Goal: Task Accomplishment & Management: Manage account settings

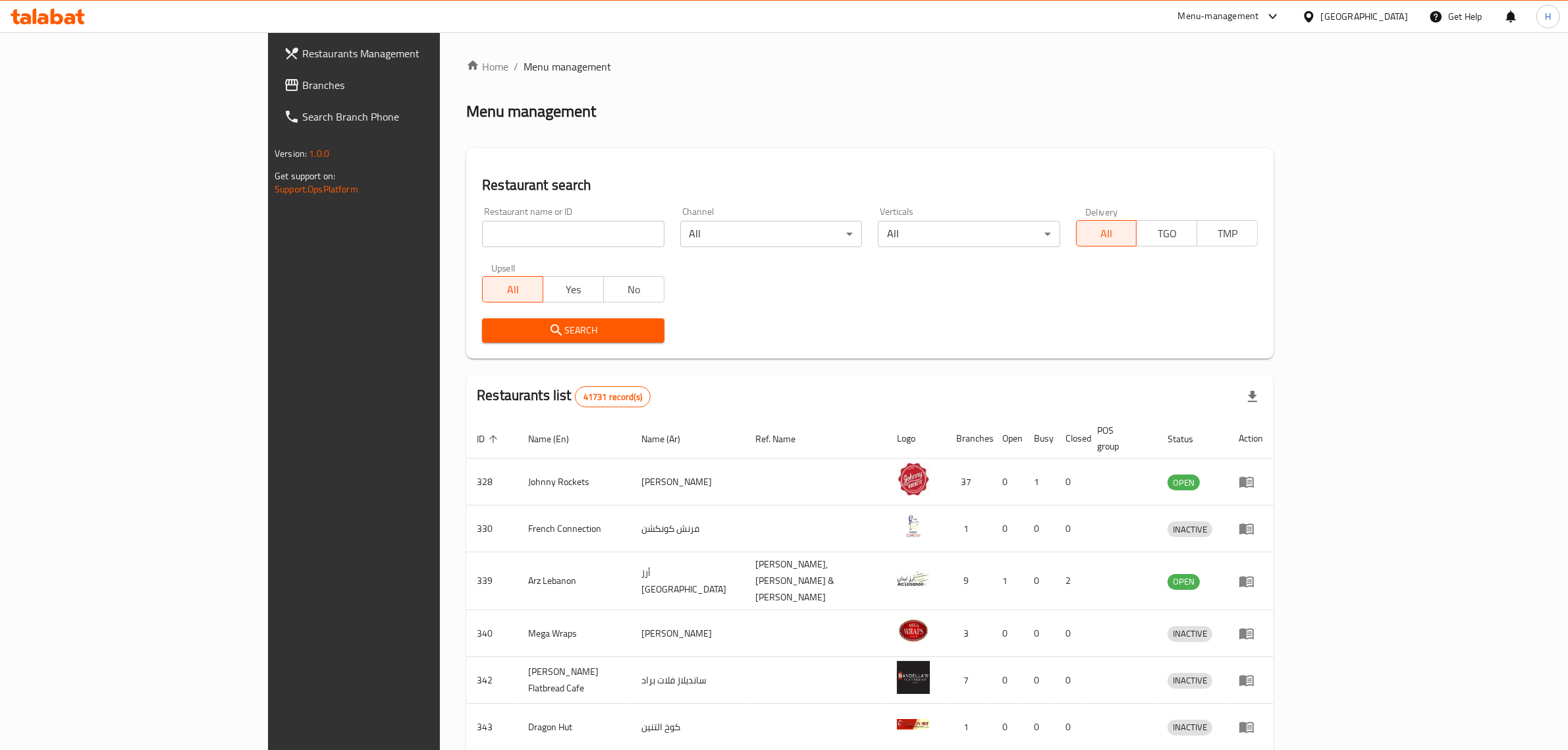
click at [302, 90] on span "Branches" at bounding box center [411, 84] width 217 height 15
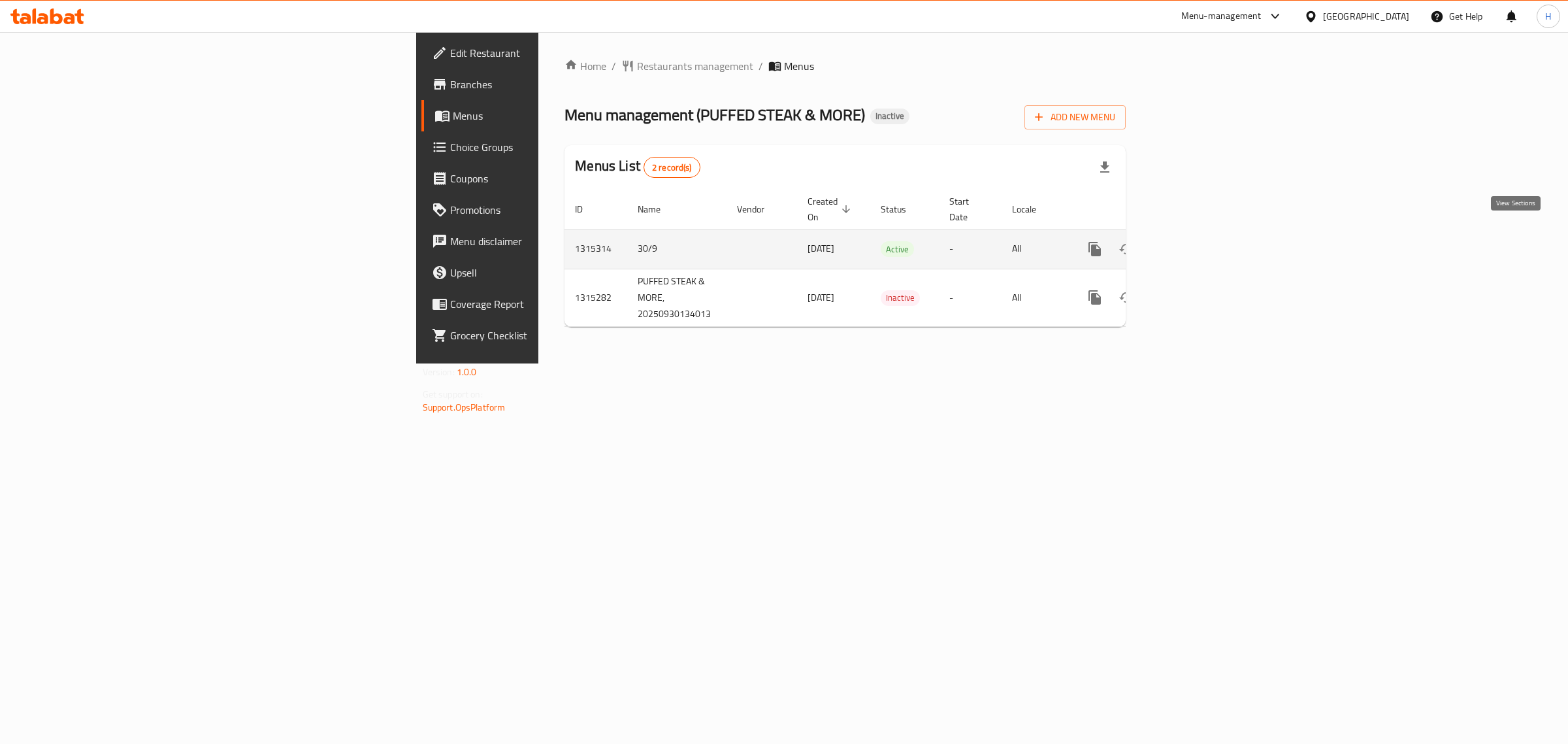
click at [1197, 241] on icon "enhanced table" at bounding box center [1189, 249] width 15 height 15
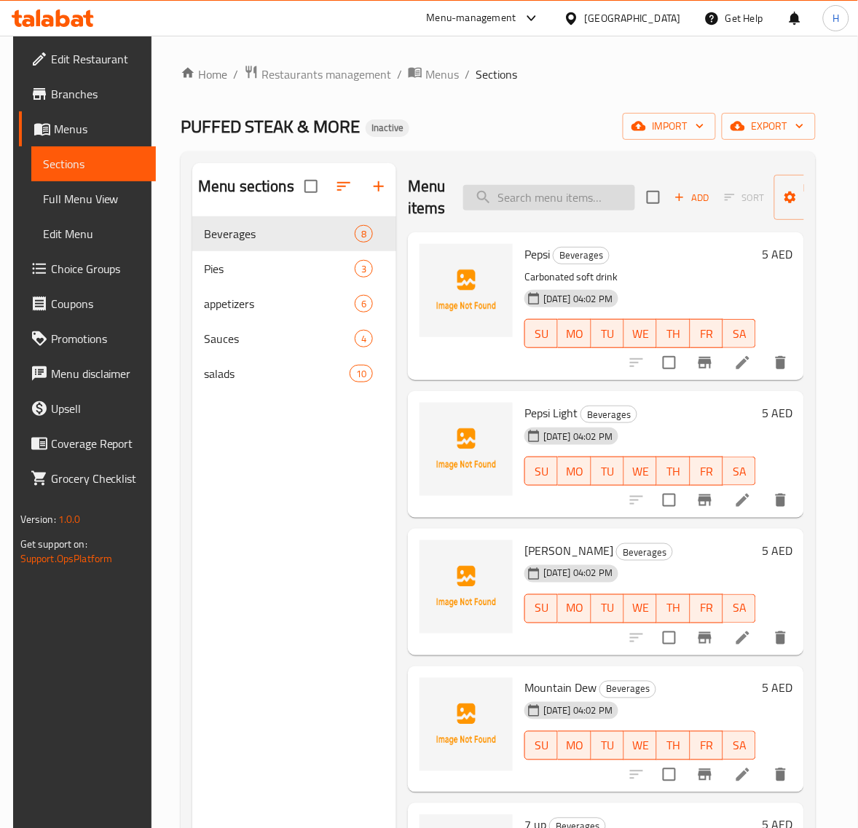
click at [542, 202] on input "search" at bounding box center [549, 197] width 172 height 25
paste input "7up light"
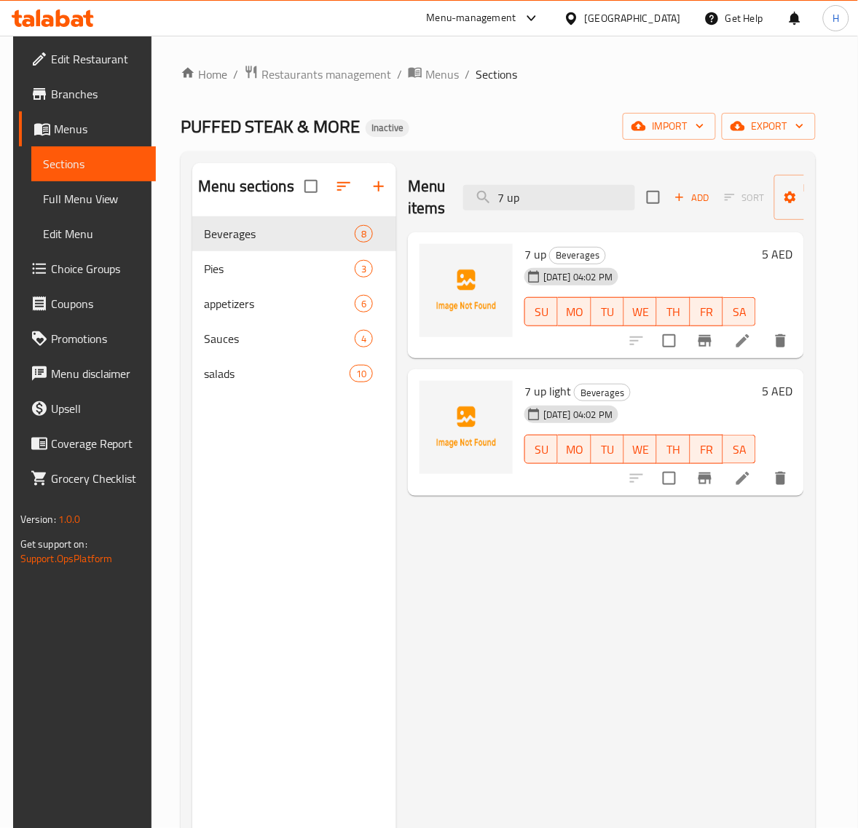
type input "7 up"
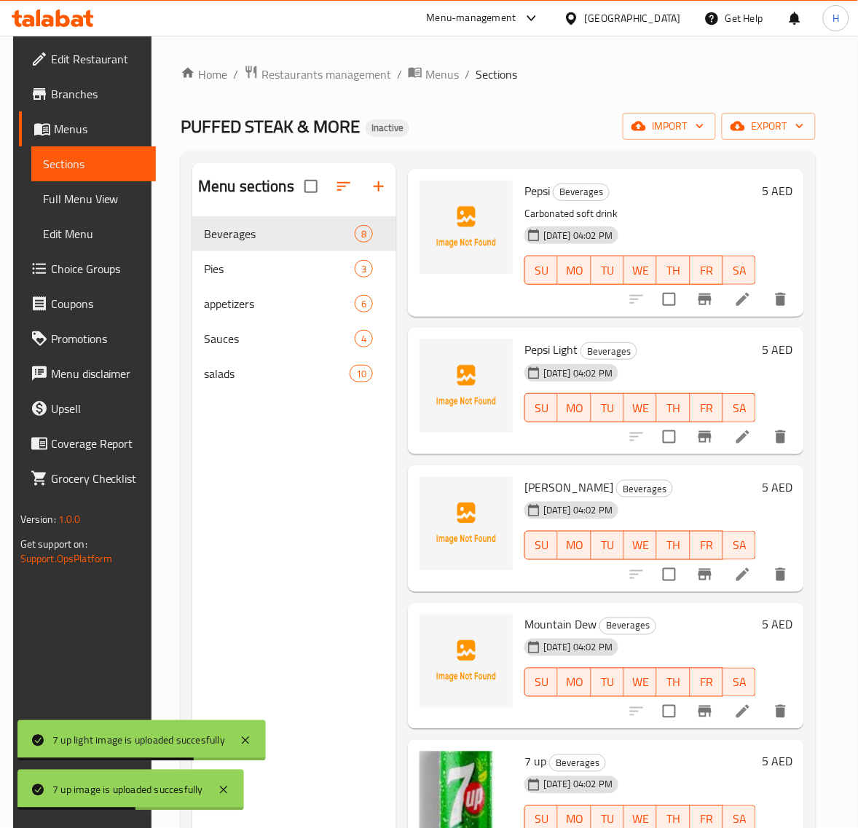
scroll to position [60, 0]
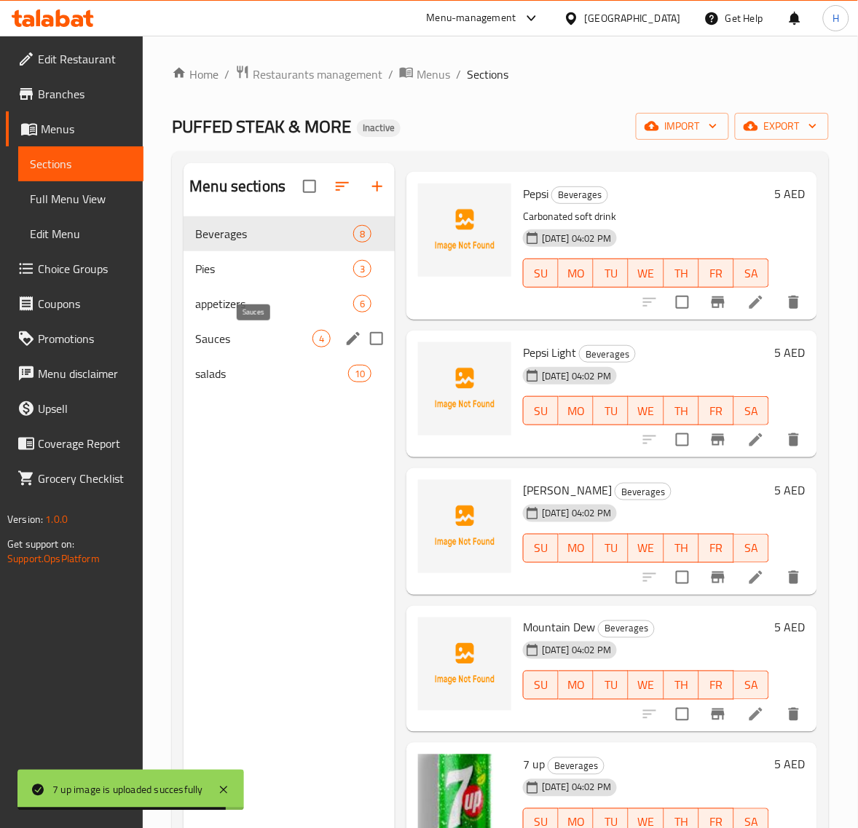
click at [275, 333] on span "Sauces" at bounding box center [253, 338] width 117 height 17
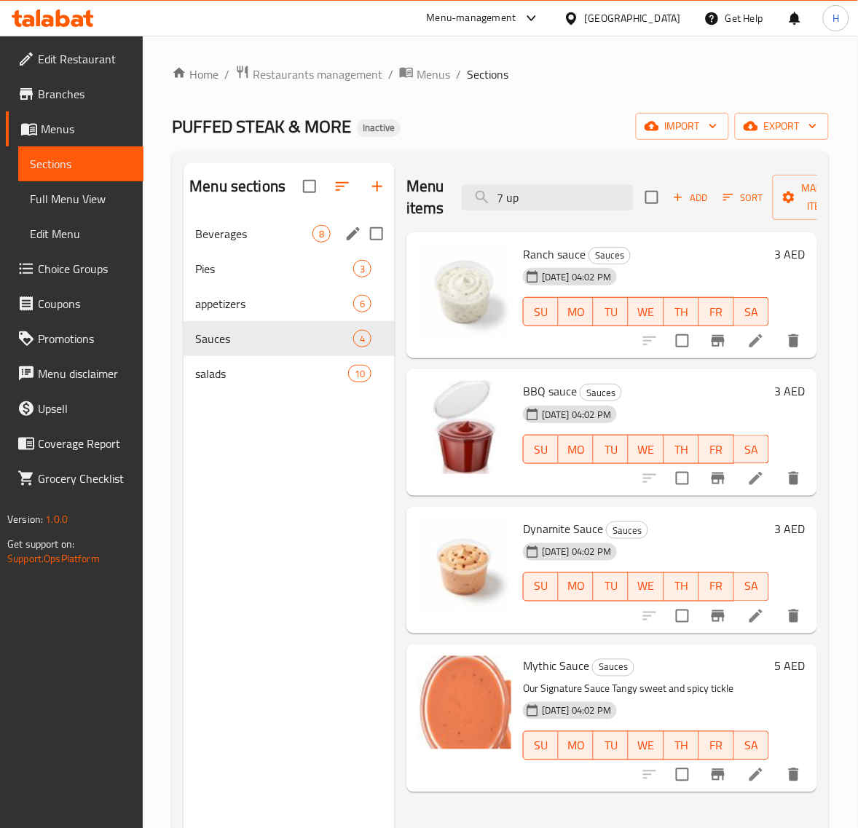
click at [286, 242] on div "Beverages 8" at bounding box center [288, 233] width 211 height 35
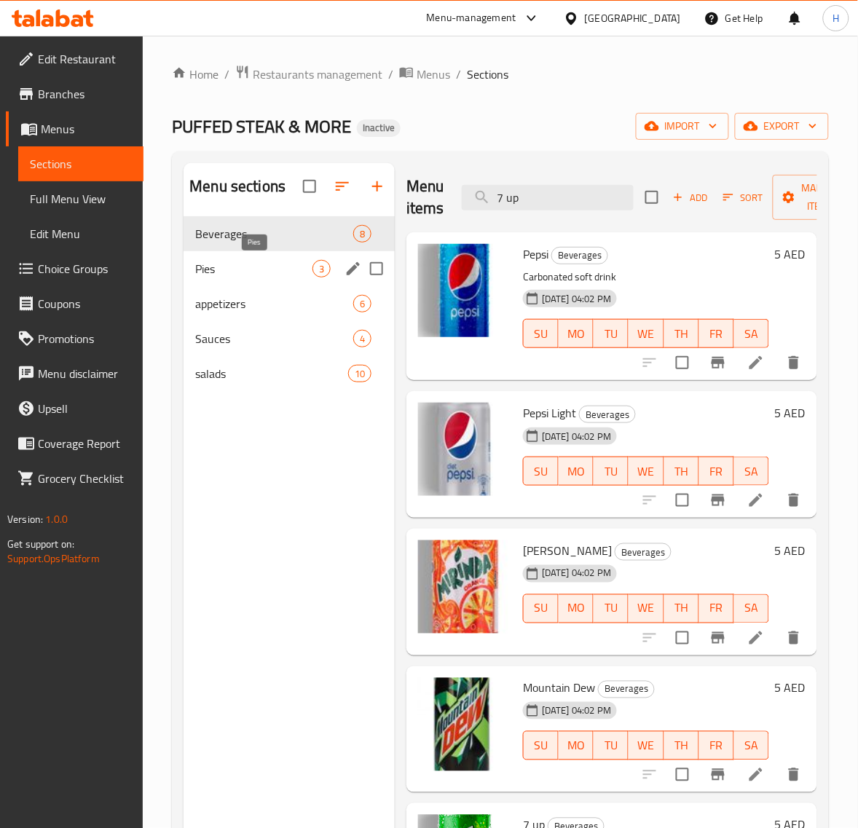
click at [293, 264] on span "Pies" at bounding box center [253, 268] width 117 height 17
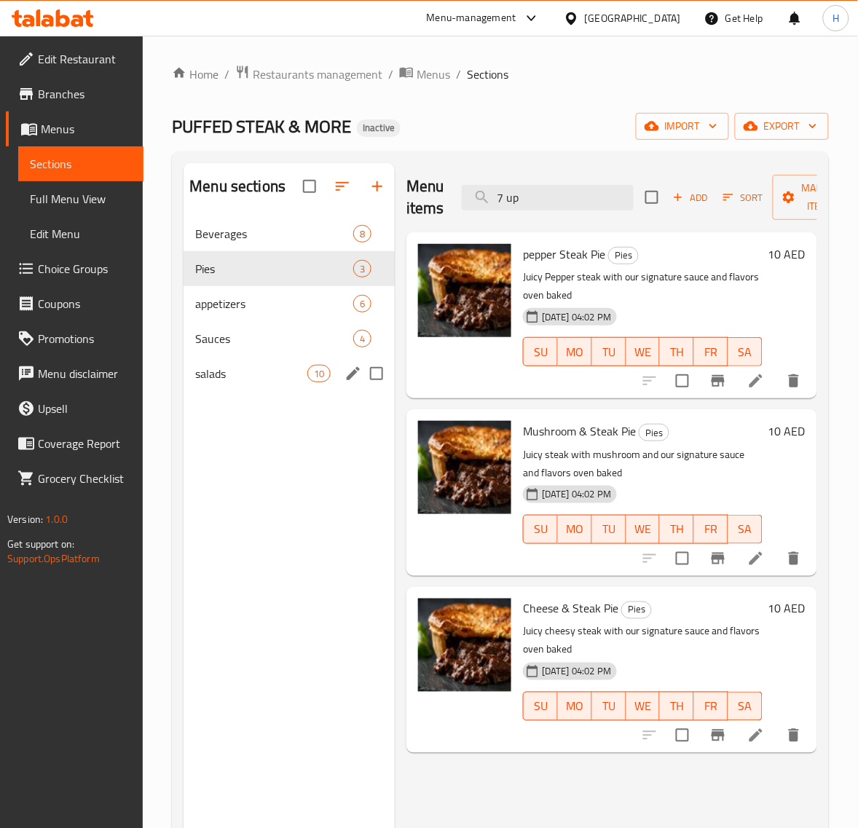
click at [277, 362] on div "salads 10" at bounding box center [288, 373] width 211 height 35
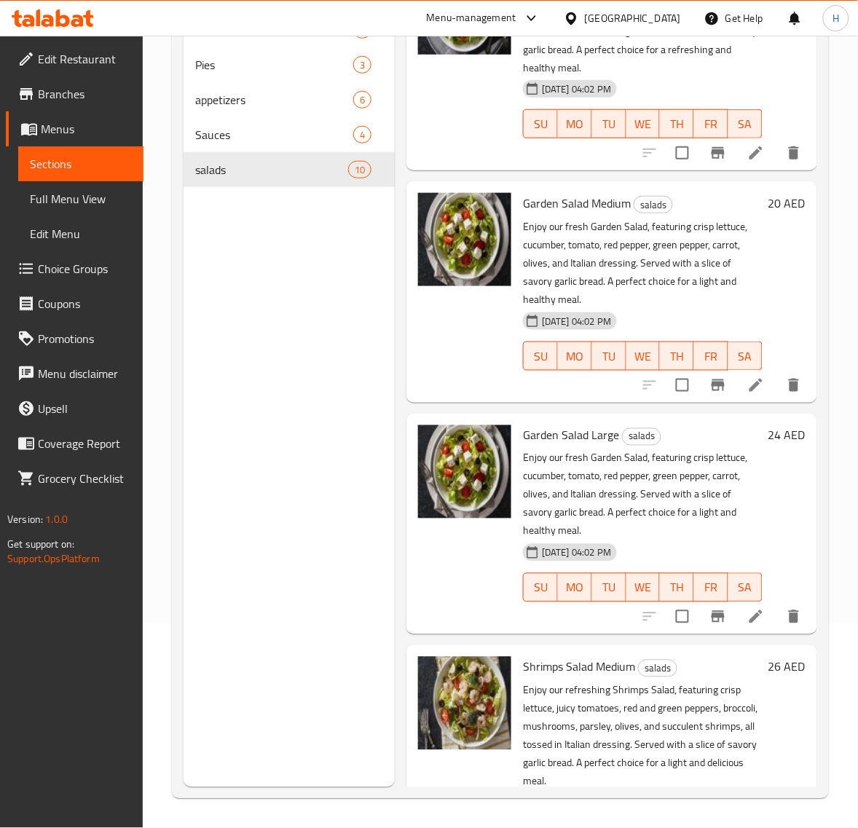
scroll to position [1003, 0]
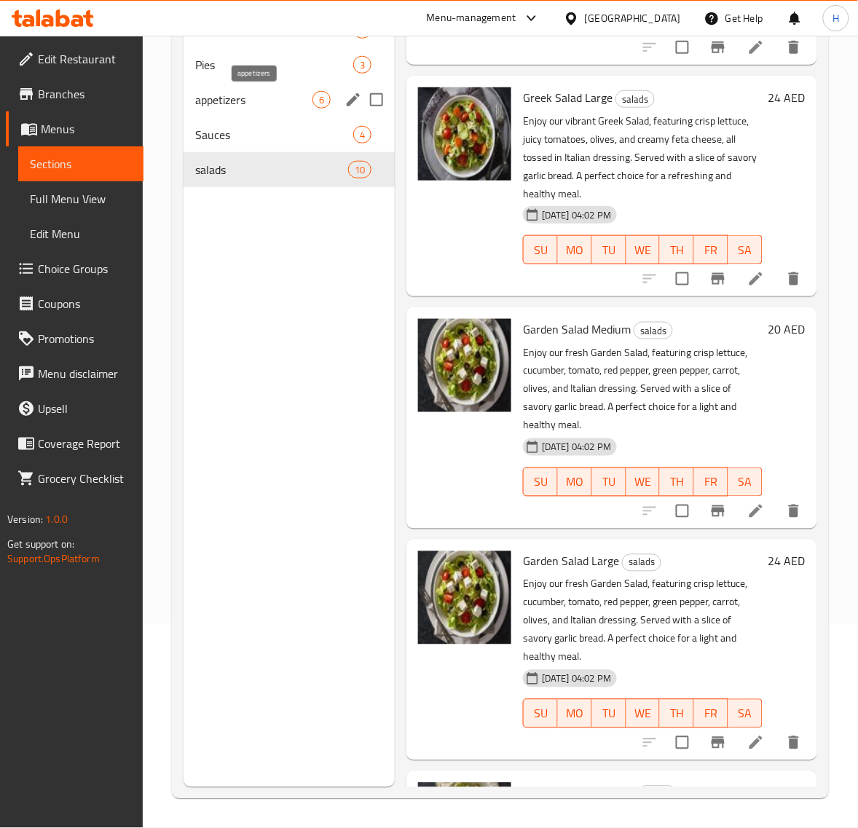
drag, startPoint x: 260, startPoint y: 103, endPoint x: 296, endPoint y: 119, distance: 39.8
click at [260, 103] on span "appetizers" at bounding box center [253, 99] width 117 height 17
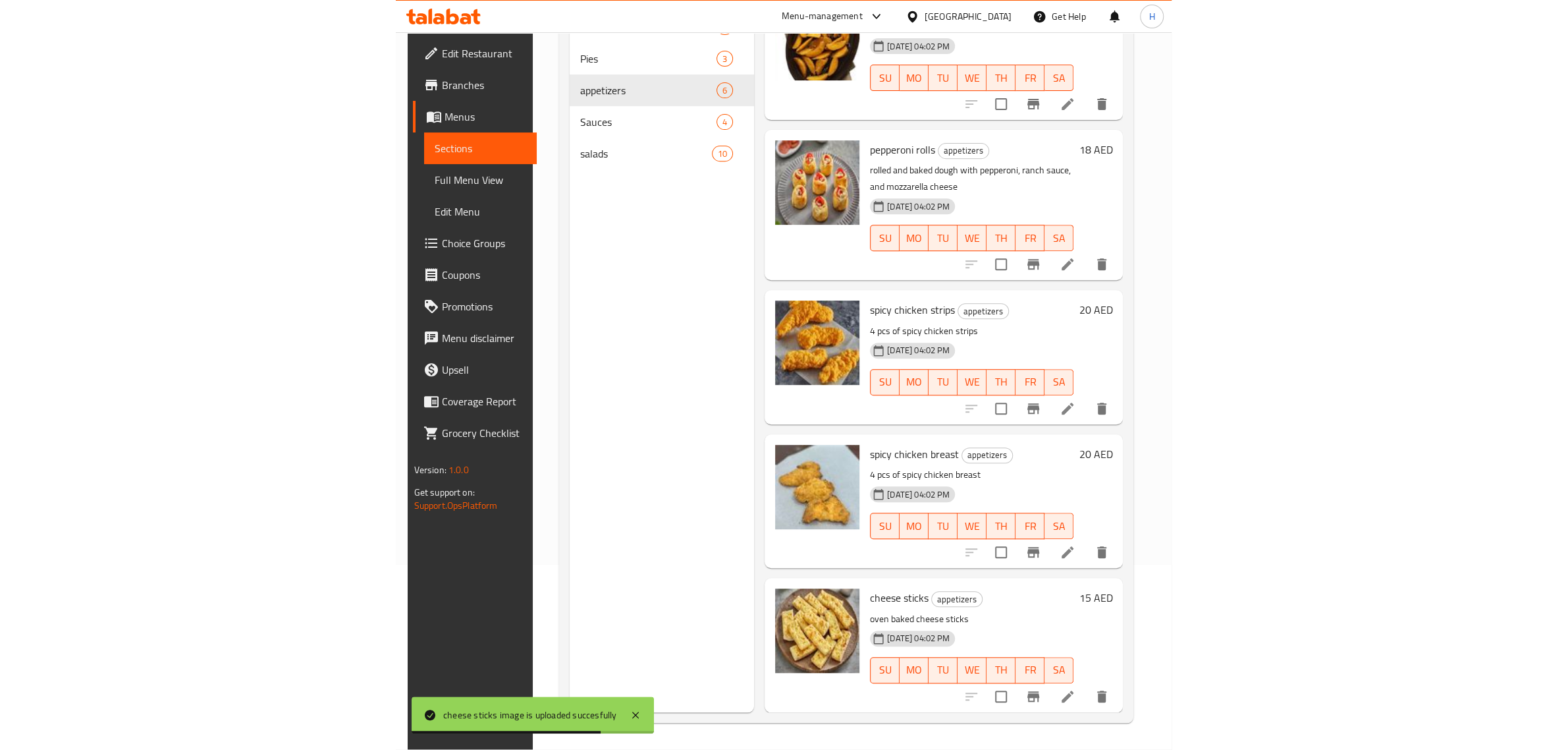
scroll to position [146, 0]
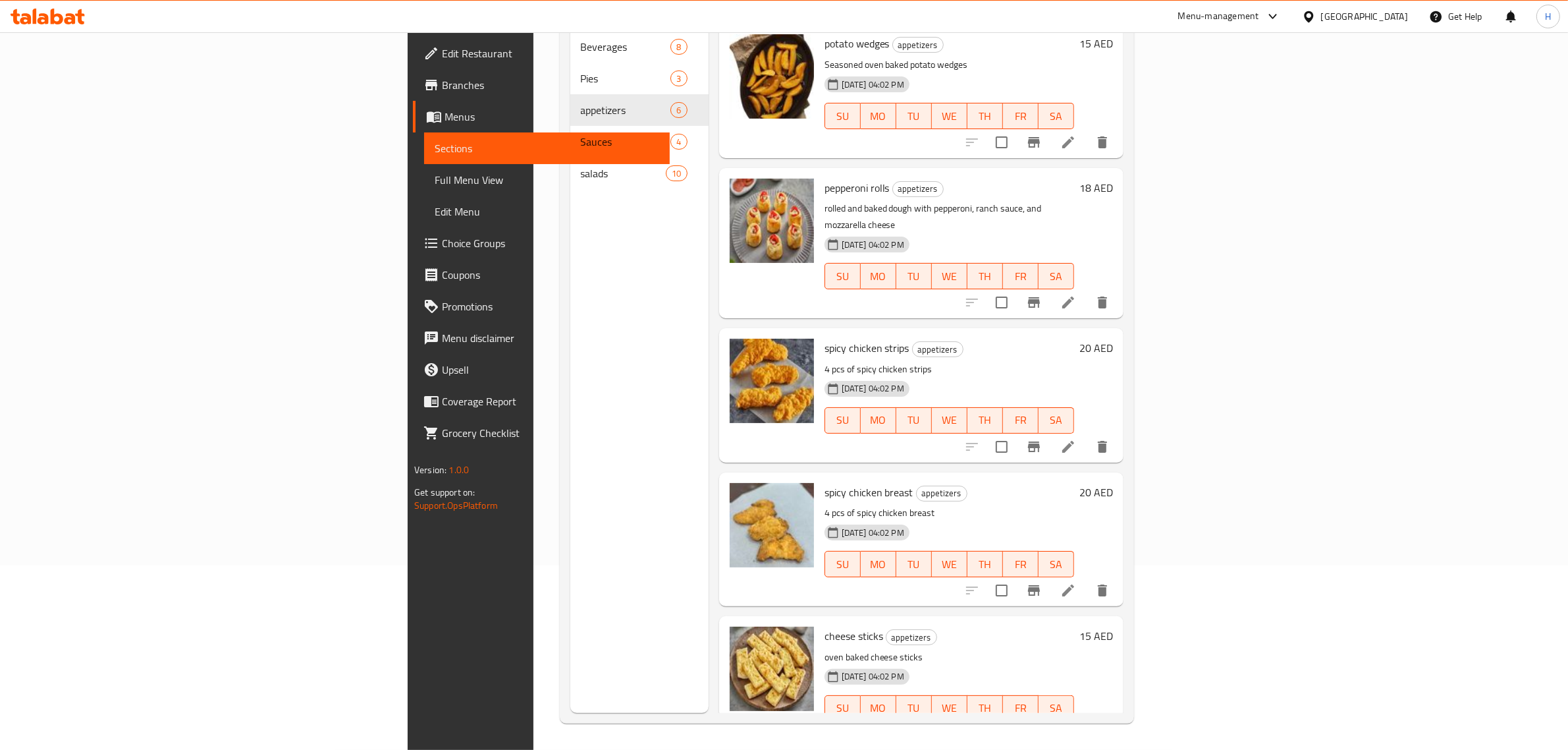
click at [435, 179] on span "Full Menu View" at bounding box center [547, 179] width 224 height 15
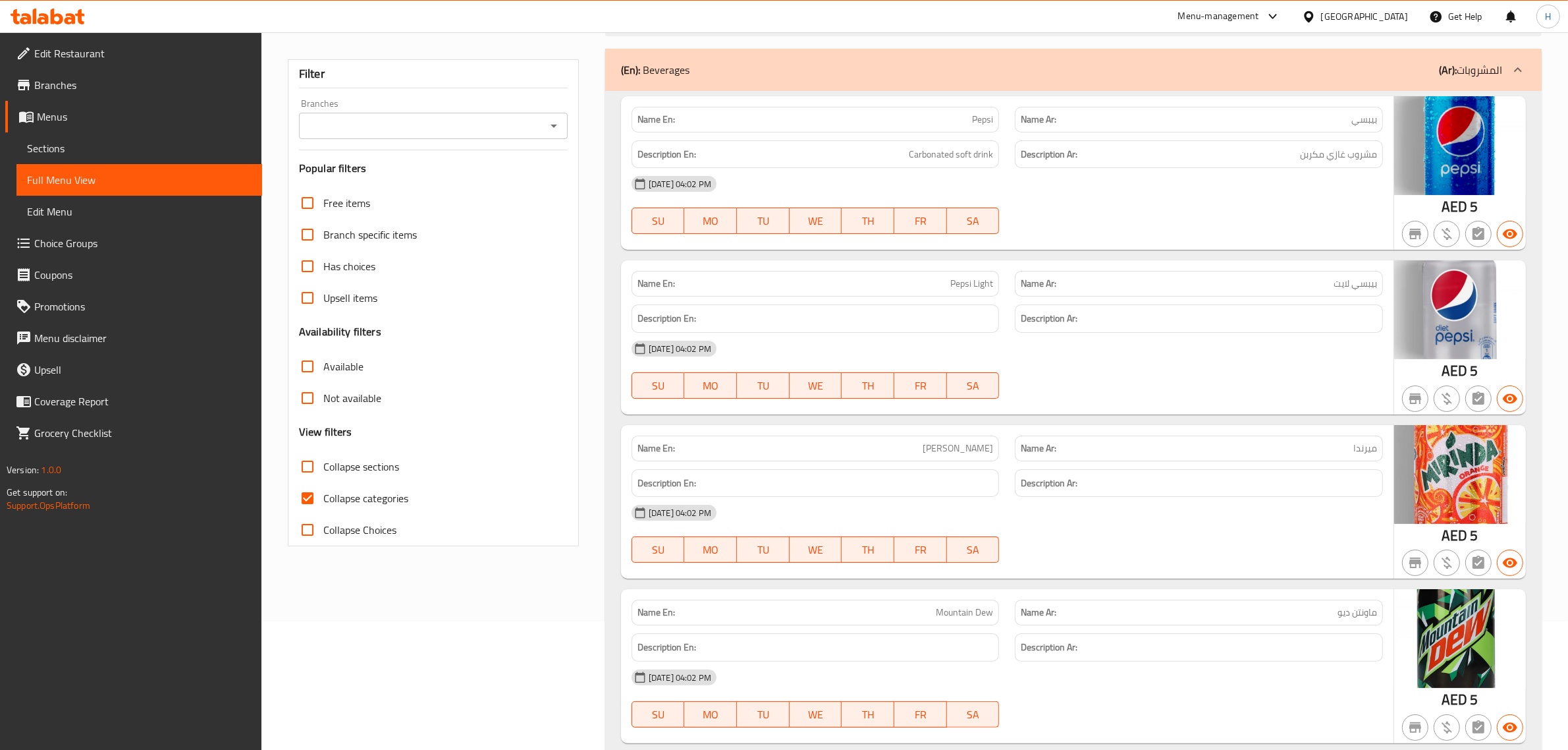
scroll to position [129, 0]
click at [323, 490] on input "Collapse categories" at bounding box center [307, 497] width 32 height 32
checkbox input "false"
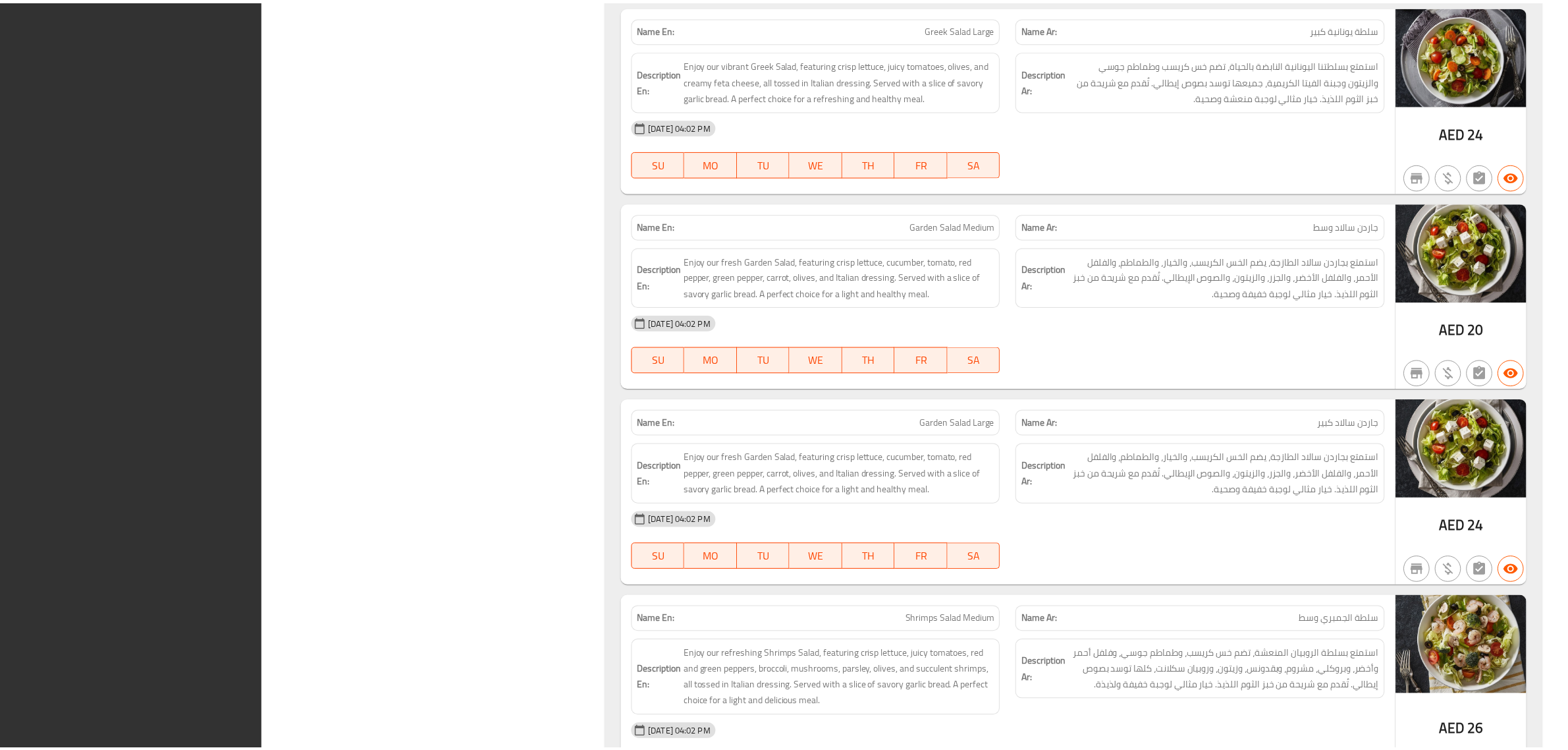
scroll to position [5248, 0]
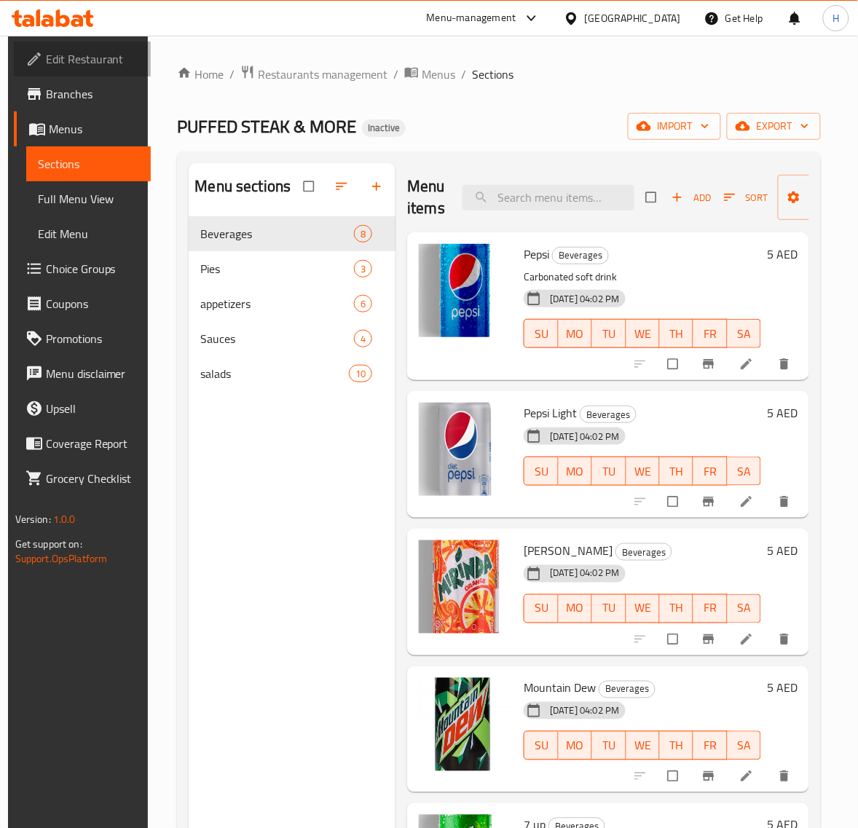
click at [75, 59] on span "Edit Restaurant" at bounding box center [93, 58] width 94 height 17
